Goal: Information Seeking & Learning: Learn about a topic

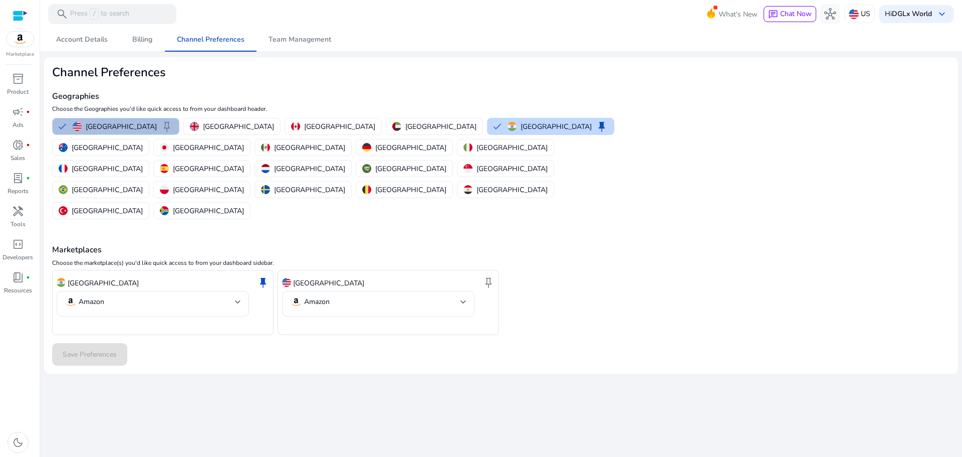
drag, startPoint x: 138, startPoint y: 123, endPoint x: 90, endPoint y: 117, distance: 47.9
drag, startPoint x: 90, startPoint y: 117, endPoint x: 79, endPoint y: 125, distance: 14.0
click at [79, 125] on img "button" at bounding box center [77, 126] width 9 height 9
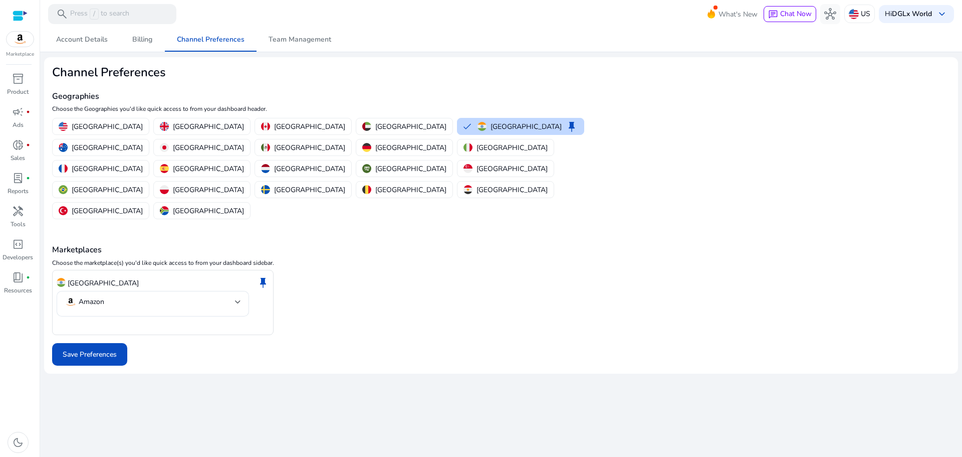
click at [846, 157] on mat-card "Channel Preferences Geographies Choose the Geographies you'd like quick access …" at bounding box center [501, 215] width 914 height 316
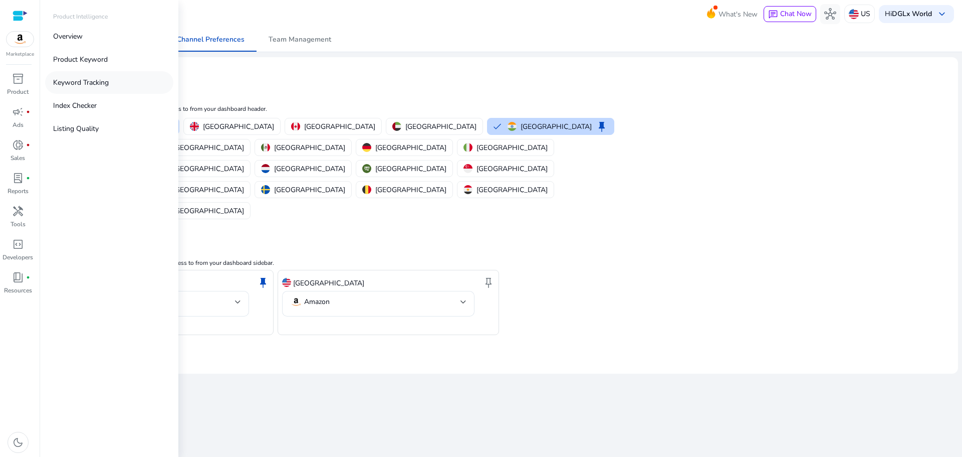
click at [113, 80] on link "Keyword Tracking" at bounding box center [109, 82] width 128 height 23
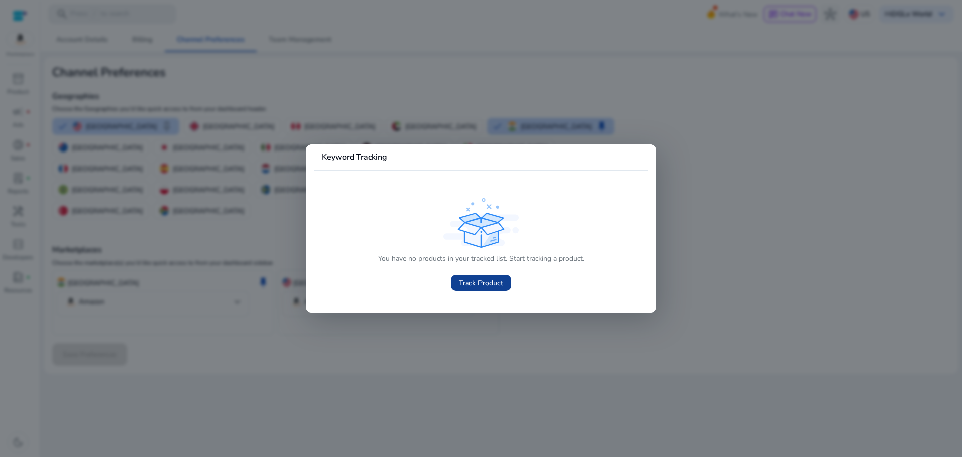
click at [502, 283] on span "Track Product" at bounding box center [481, 283] width 44 height 11
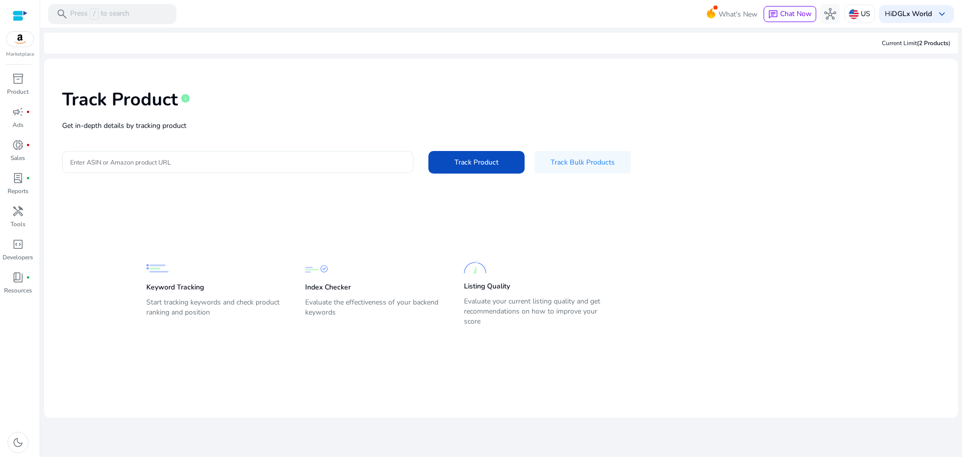
click at [286, 167] on div at bounding box center [237, 162] width 335 height 22
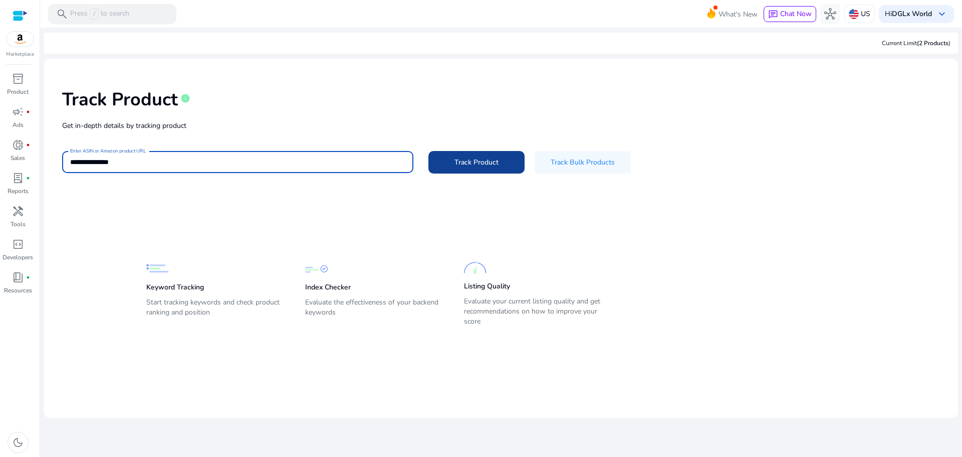
type input "**********"
drag, startPoint x: 488, startPoint y: 160, endPoint x: 488, endPoint y: 173, distance: 13.0
click at [488, 164] on span "Track Product" at bounding box center [477, 162] width 44 height 11
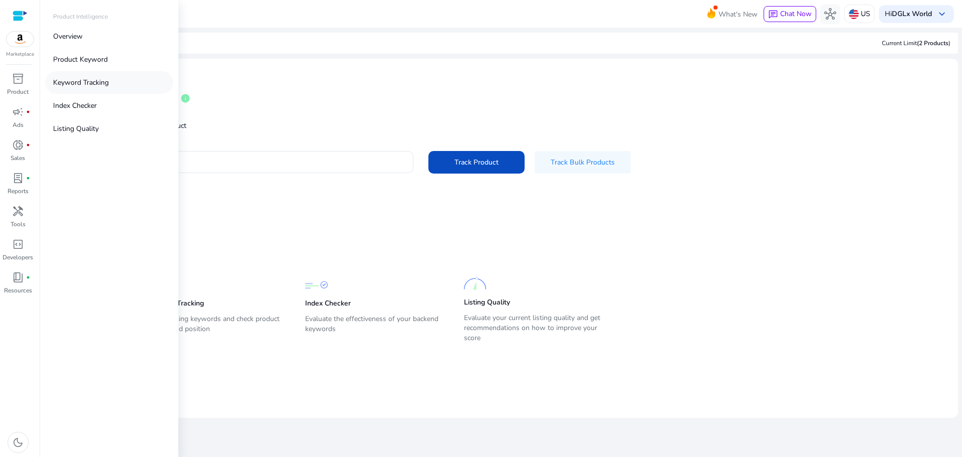
click at [75, 81] on p "Keyword Tracking" at bounding box center [81, 82] width 56 height 11
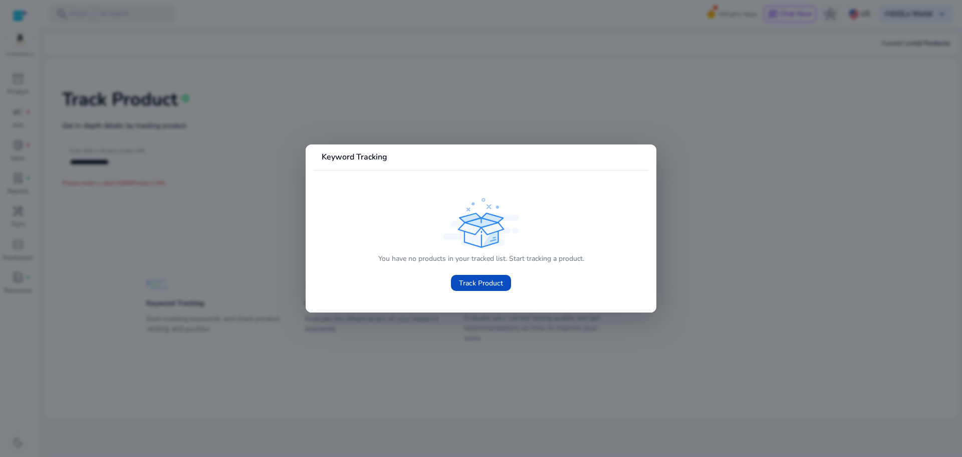
click at [511, 347] on div at bounding box center [481, 228] width 962 height 457
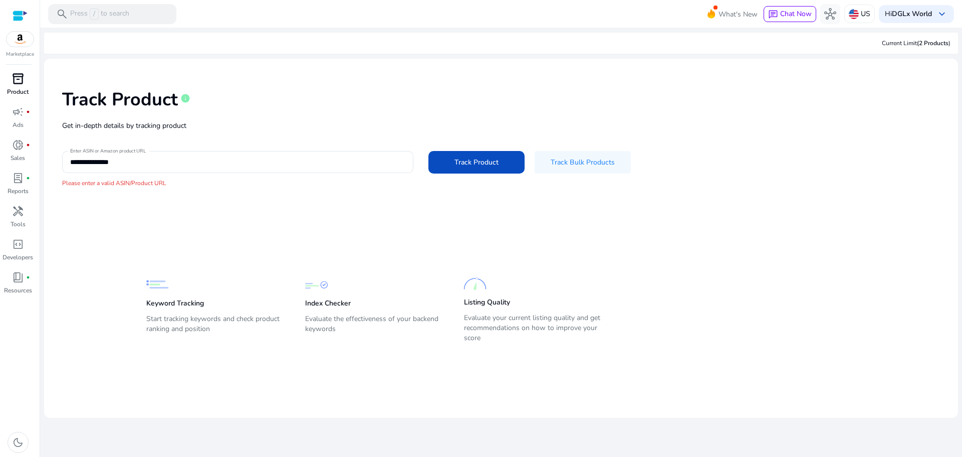
click at [26, 79] on div "inventory_2" at bounding box center [18, 79] width 28 height 16
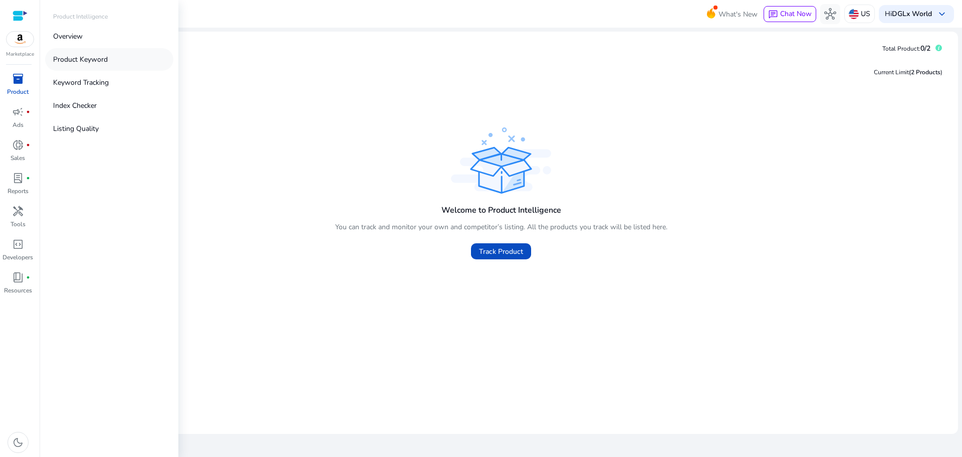
click at [89, 62] on p "Product Keyword" at bounding box center [80, 59] width 55 height 11
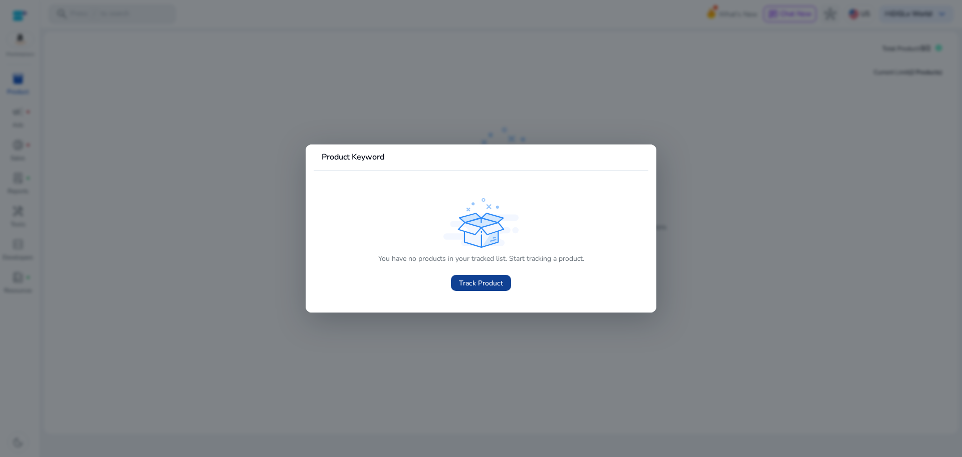
click at [491, 284] on span "Track Product" at bounding box center [481, 283] width 44 height 11
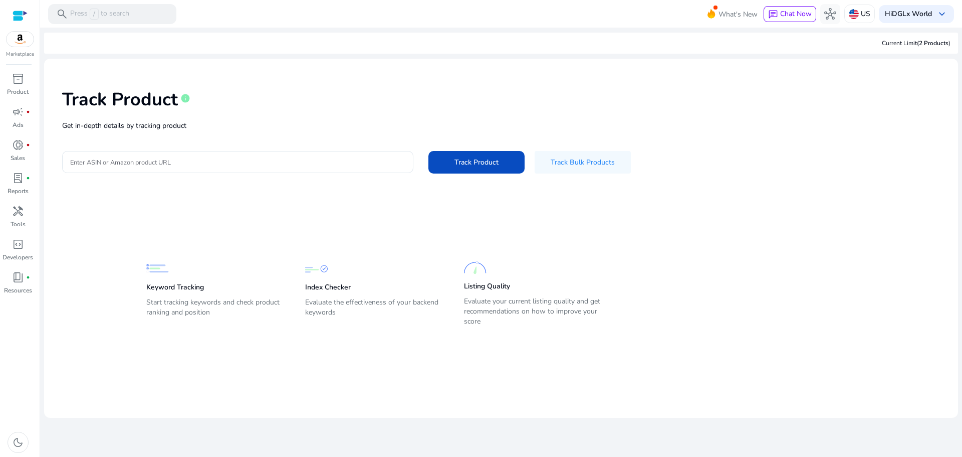
click at [191, 309] on p "Start tracking keywords and check product ranking and position" at bounding box center [215, 311] width 139 height 28
click at [164, 276] on img at bounding box center [157, 268] width 23 height 23
click at [12, 78] on div "inventory_2" at bounding box center [18, 79] width 28 height 16
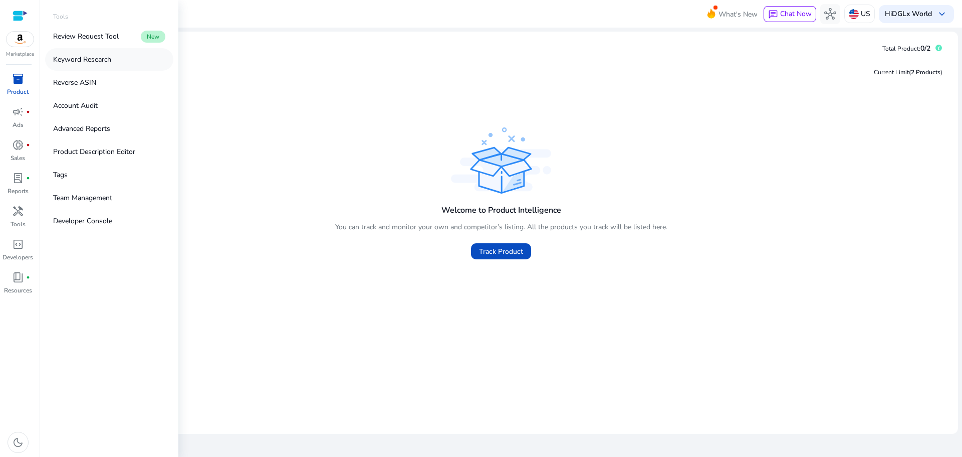
click at [107, 57] on p "Keyword Research" at bounding box center [82, 59] width 58 height 11
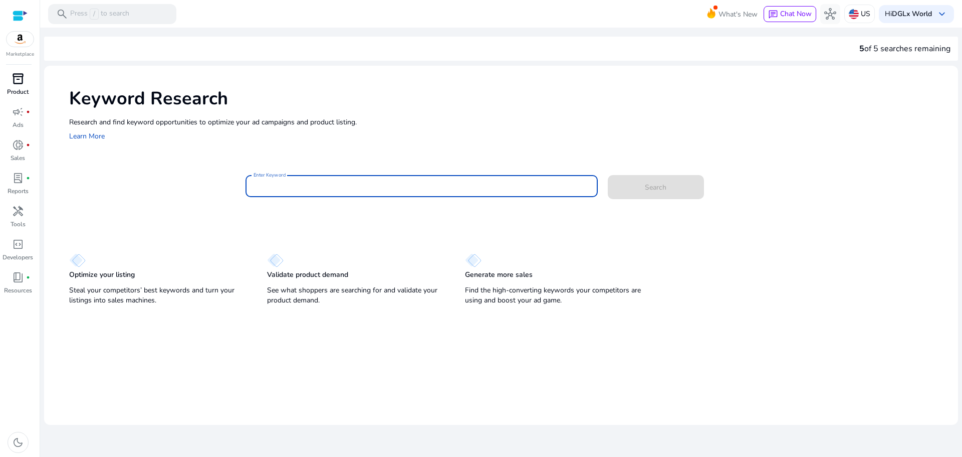
click at [355, 181] on input "Enter Keyword" at bounding box center [422, 185] width 336 height 11
type input "**********"
click at [674, 193] on span at bounding box center [656, 187] width 96 height 24
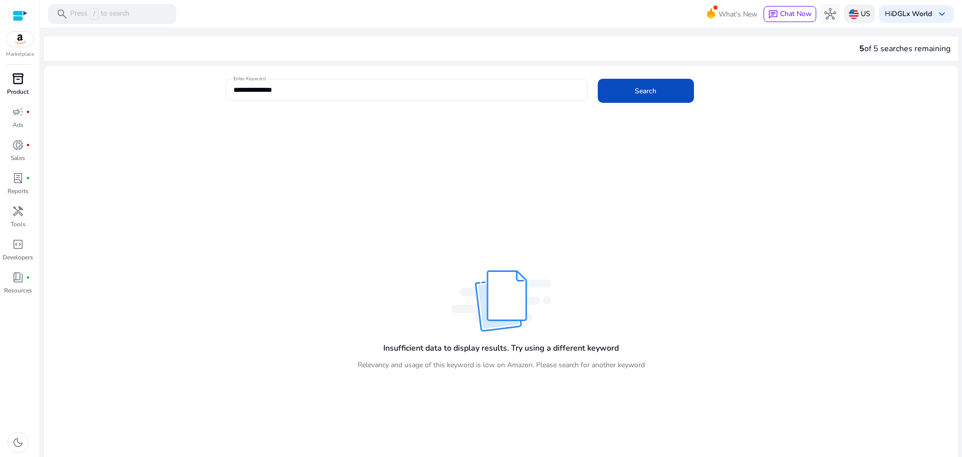
click at [849, 12] on img at bounding box center [854, 14] width 10 height 10
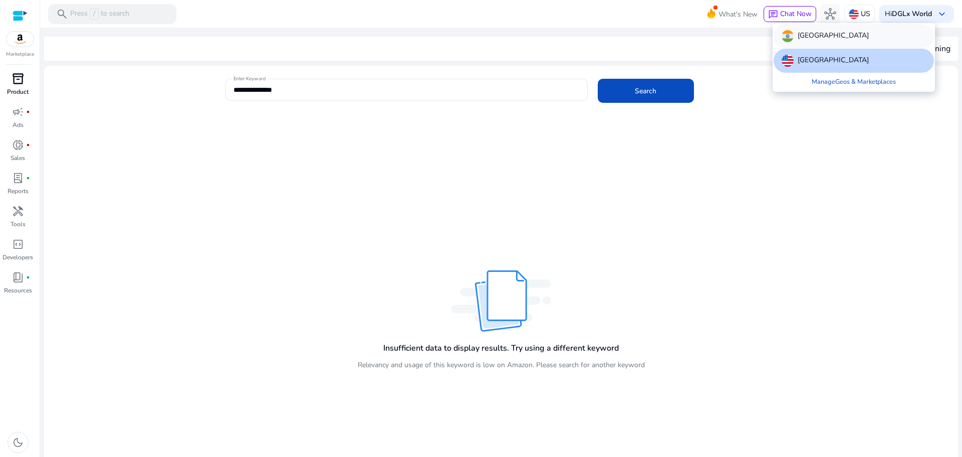
click at [847, 38] on div "[GEOGRAPHIC_DATA]" at bounding box center [854, 36] width 160 height 24
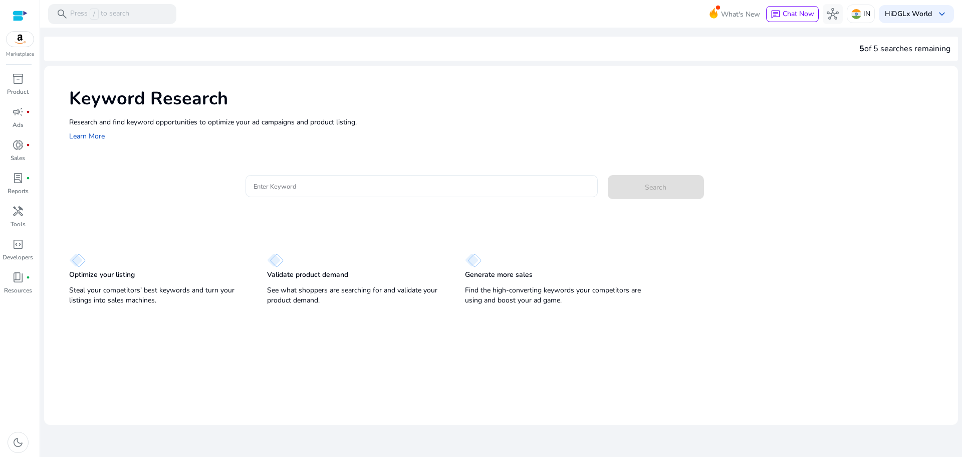
click at [396, 176] on div at bounding box center [422, 186] width 336 height 22
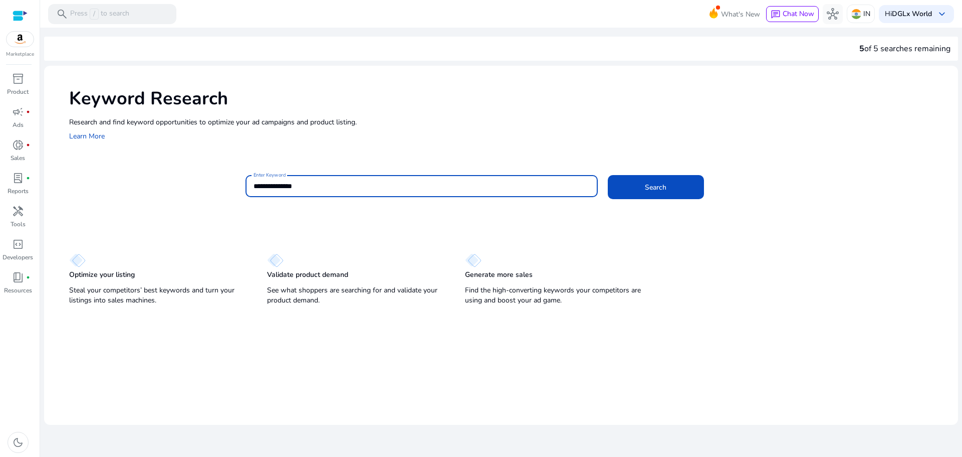
click at [668, 213] on mat-card "**********" at bounding box center [513, 191] width 889 height 49
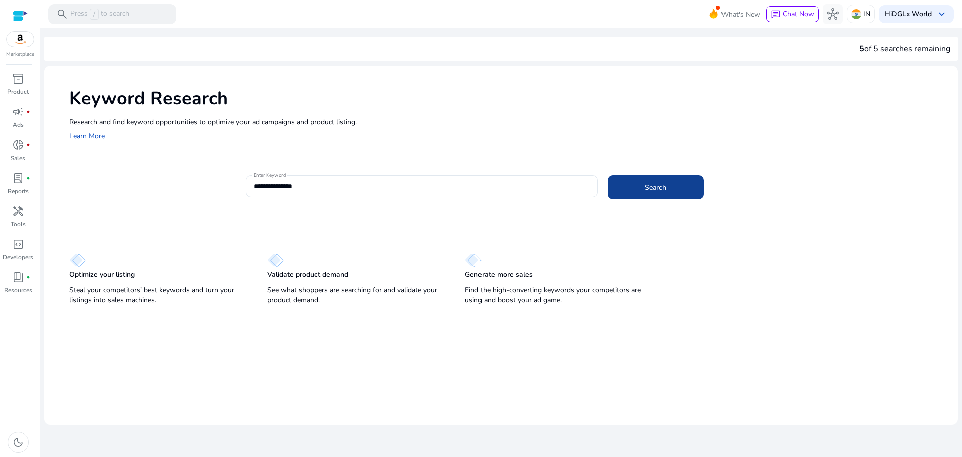
click at [665, 195] on span at bounding box center [656, 187] width 96 height 24
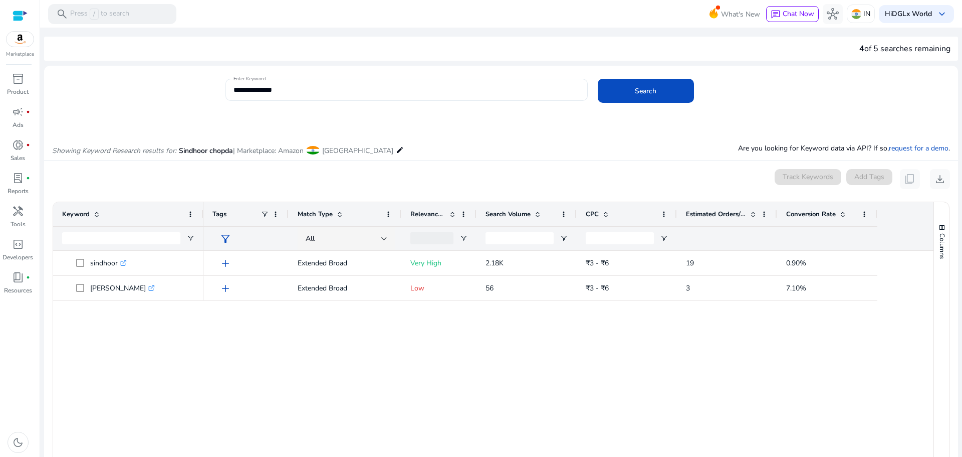
click at [387, 89] on input "**********" at bounding box center [407, 89] width 346 height 11
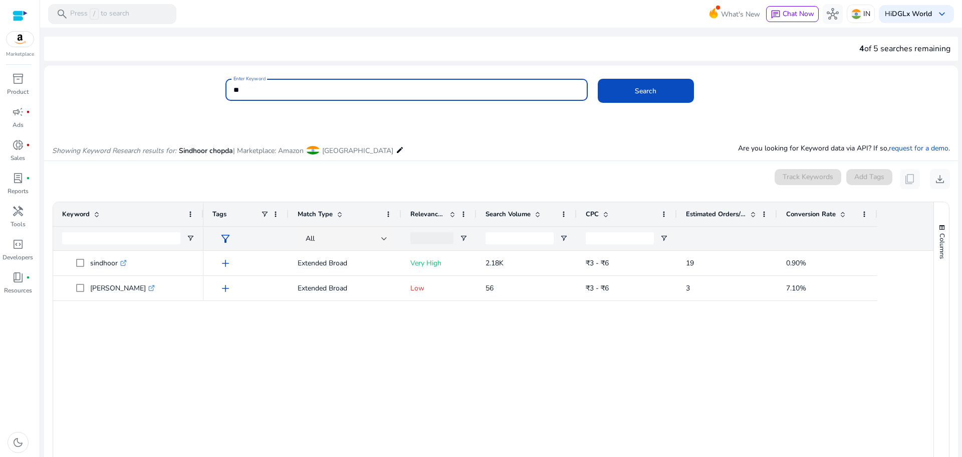
type input "*"
type input "******"
